Goal: Information Seeking & Learning: Learn about a topic

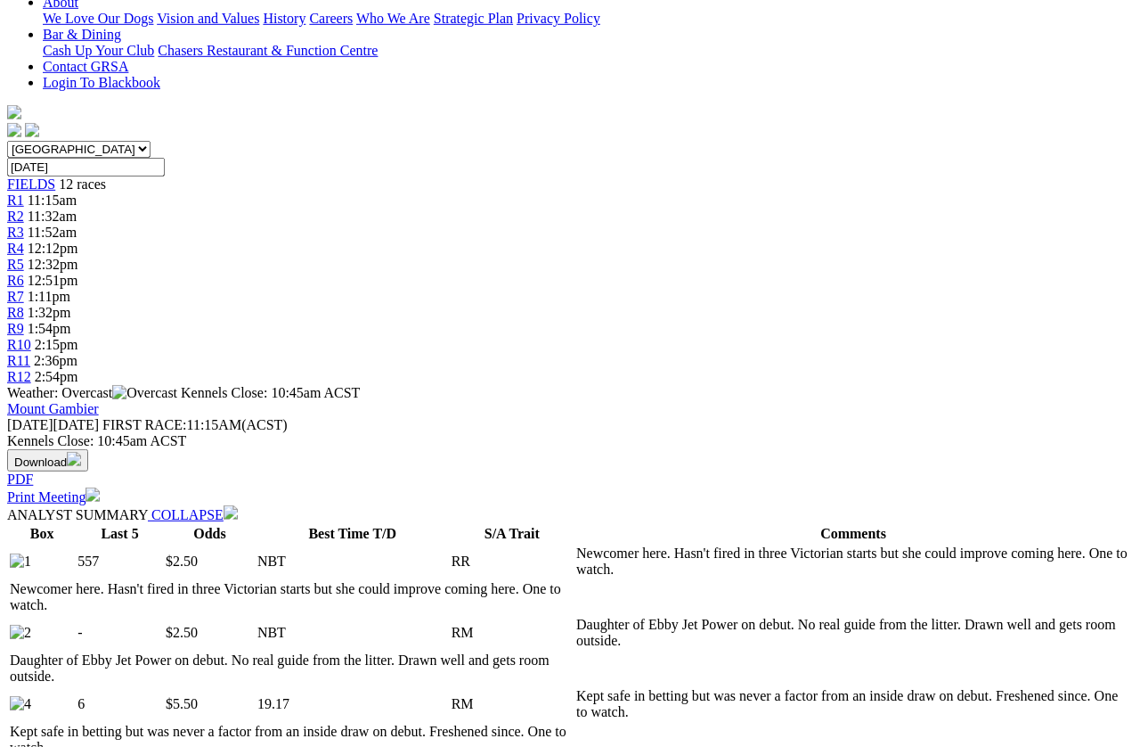
scroll to position [441, 0]
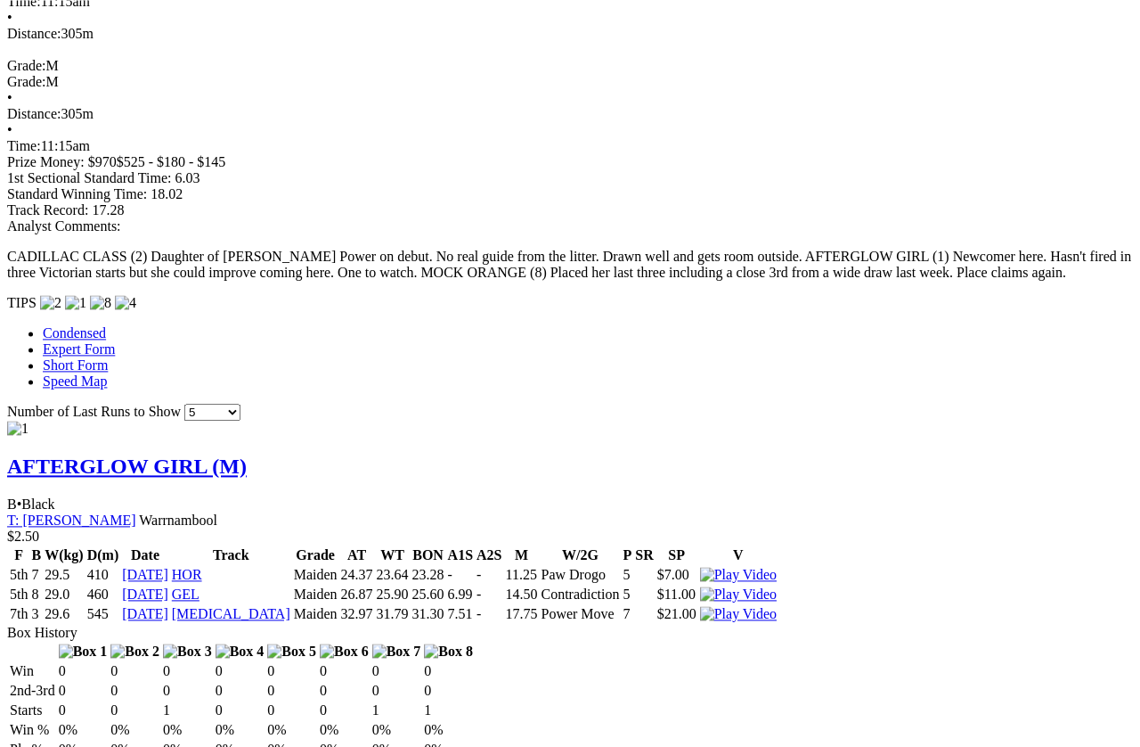
scroll to position [1518, 0]
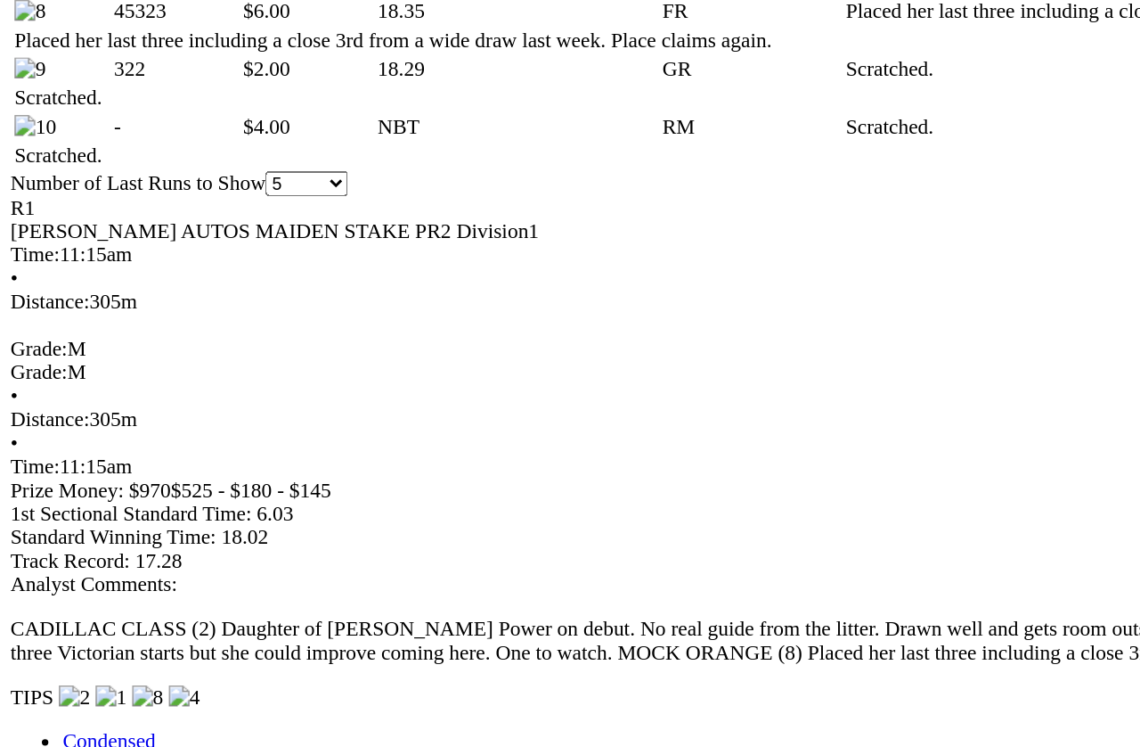
scroll to position [1309, 0]
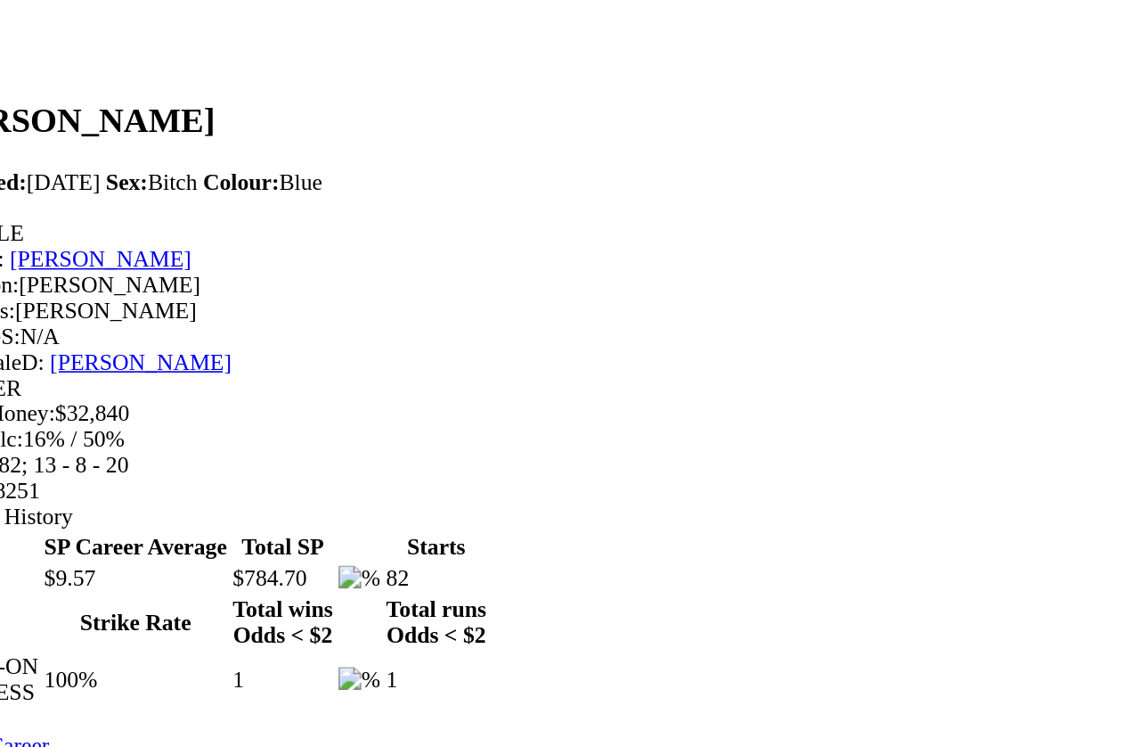
scroll to position [312, 0]
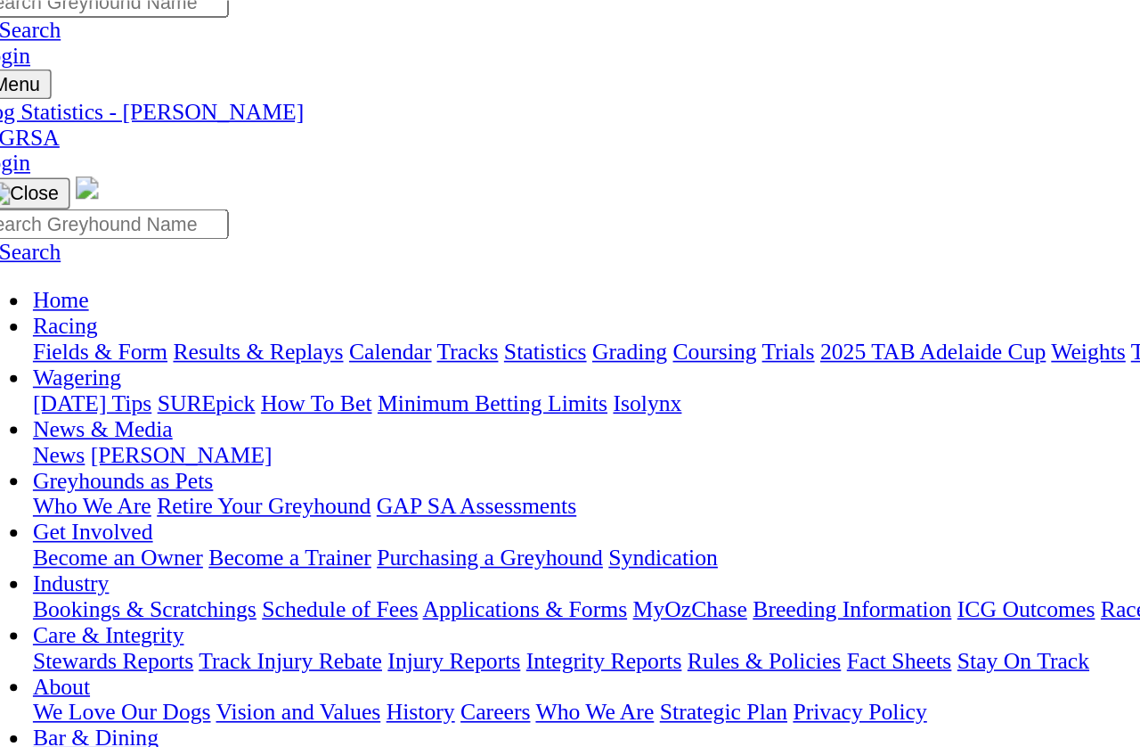
scroll to position [0, 0]
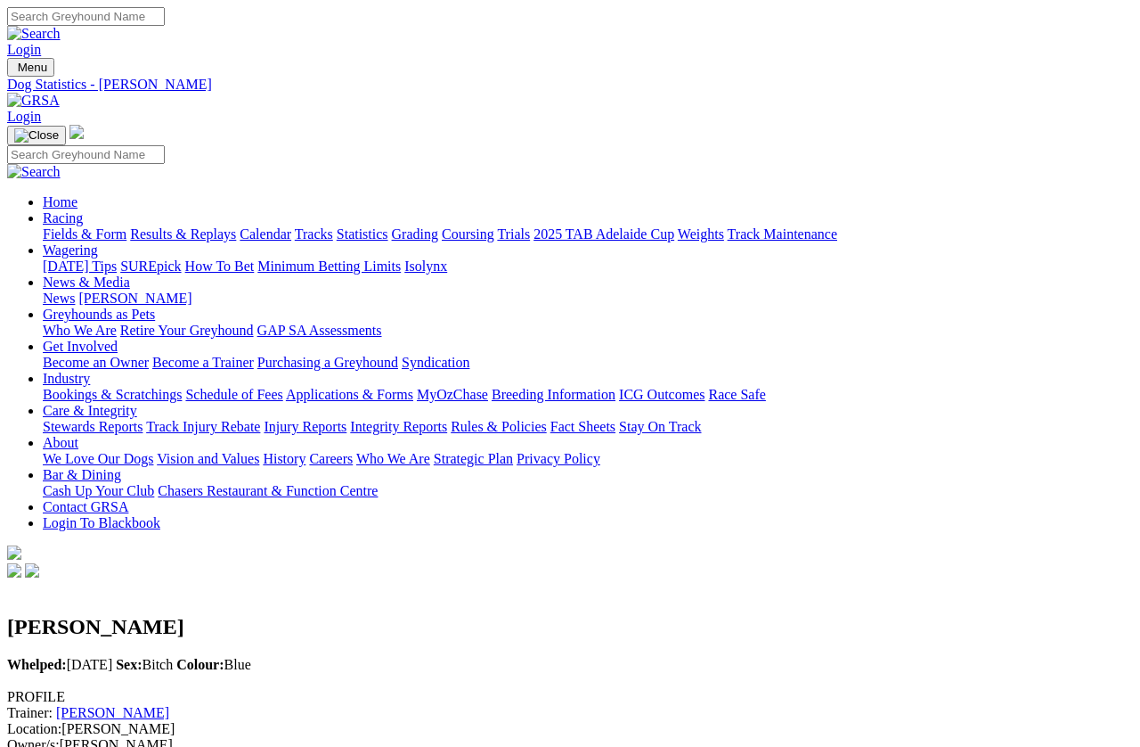
click at [182, 615] on h2 "[PERSON_NAME]" at bounding box center [570, 627] width 1126 height 24
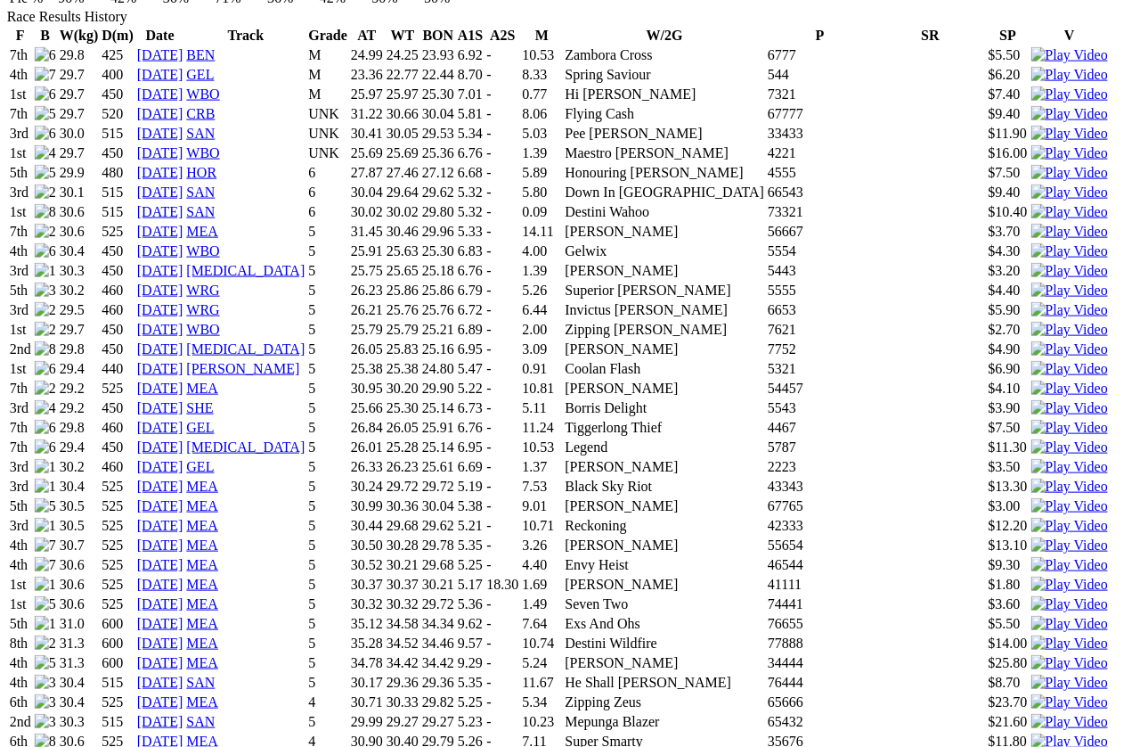
scroll to position [1280, 23]
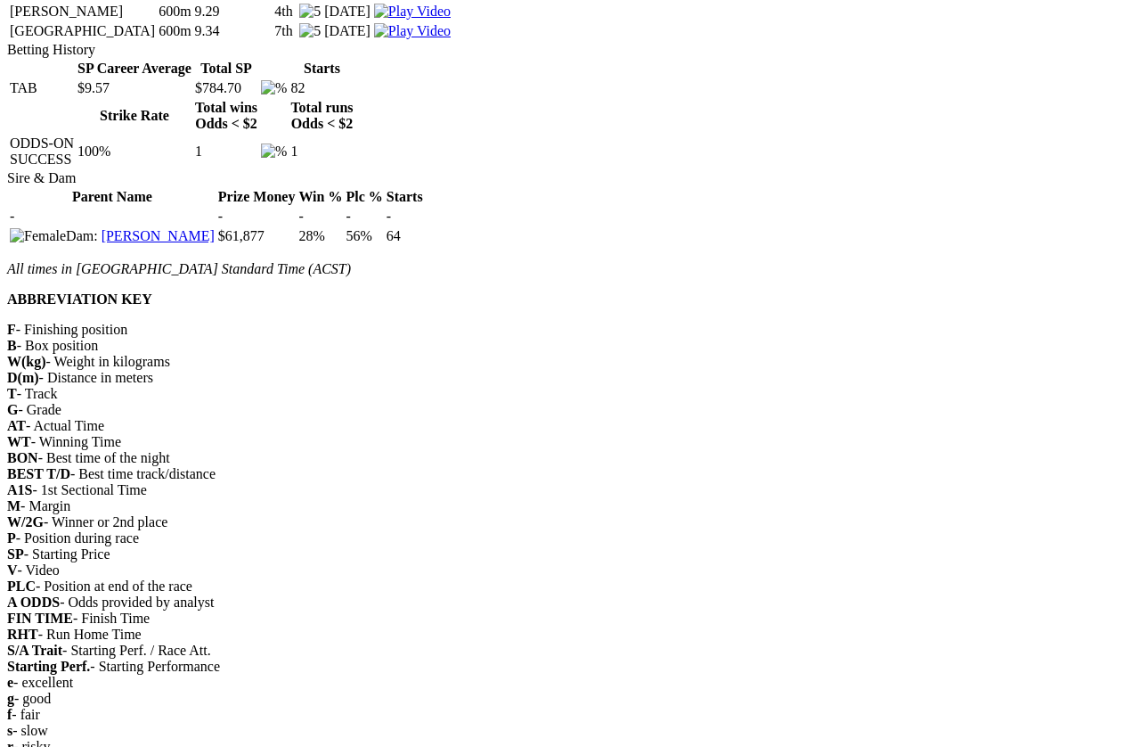
scroll to position [3606, 0]
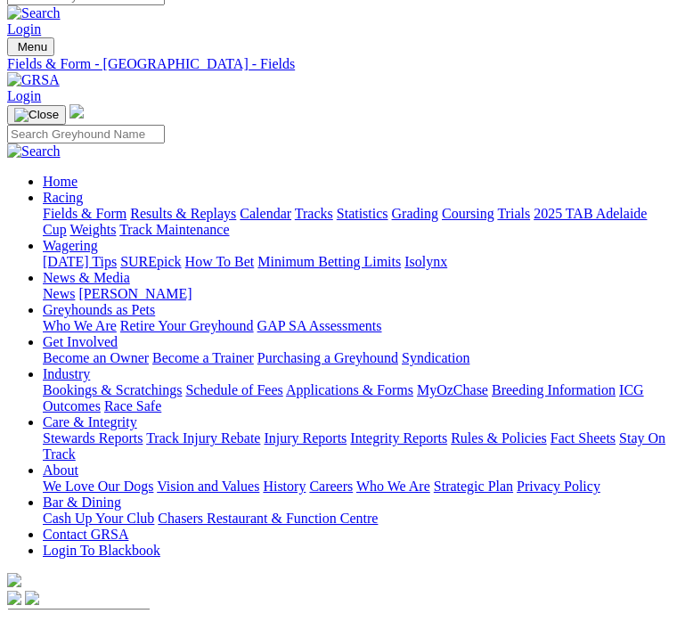
scroll to position [21, 0]
